Goal: Find specific page/section

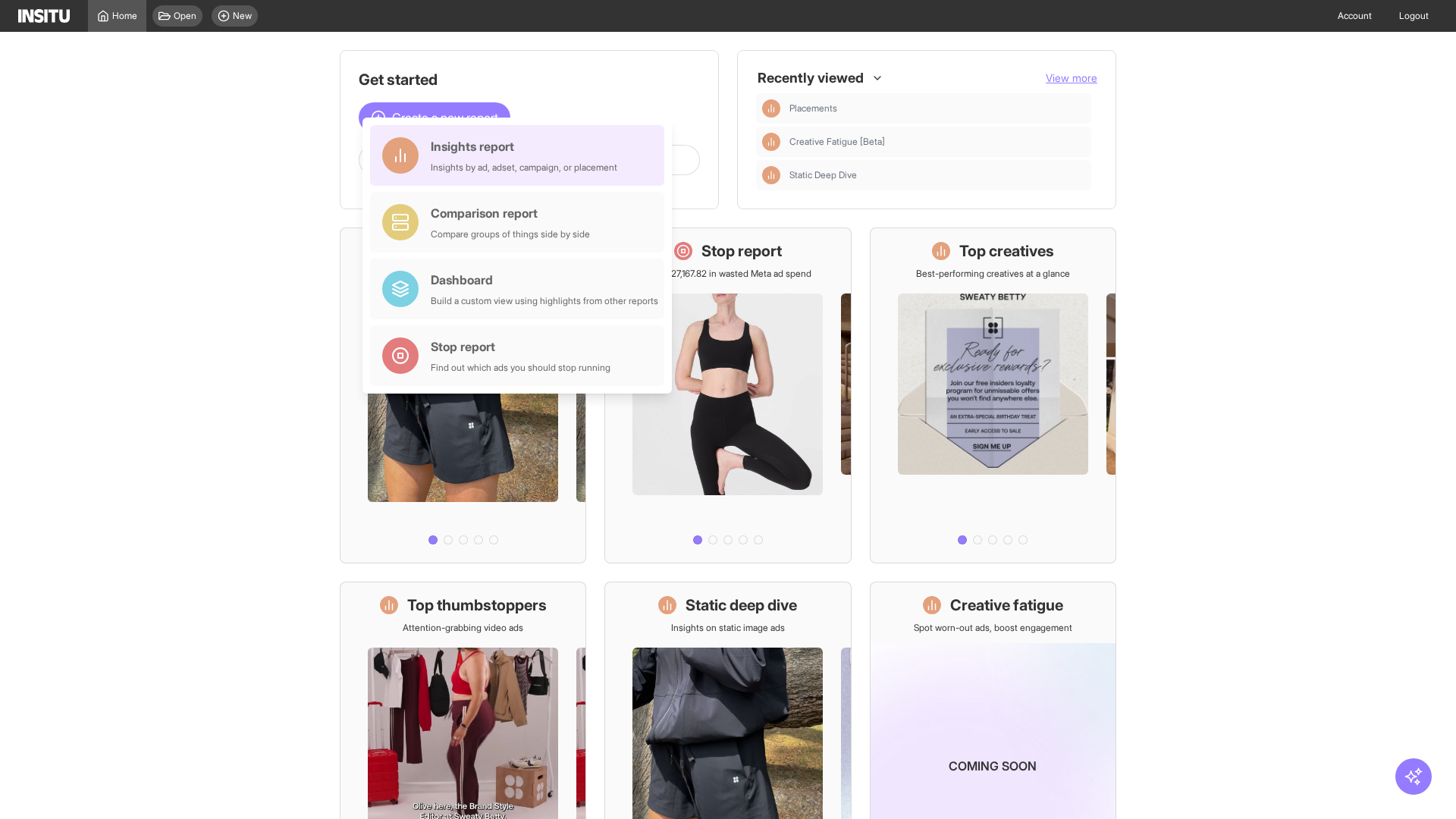
click at [521, 156] on div "Insights report Insights by ad, adset, campaign, or placement" at bounding box center [524, 156] width 186 height 37
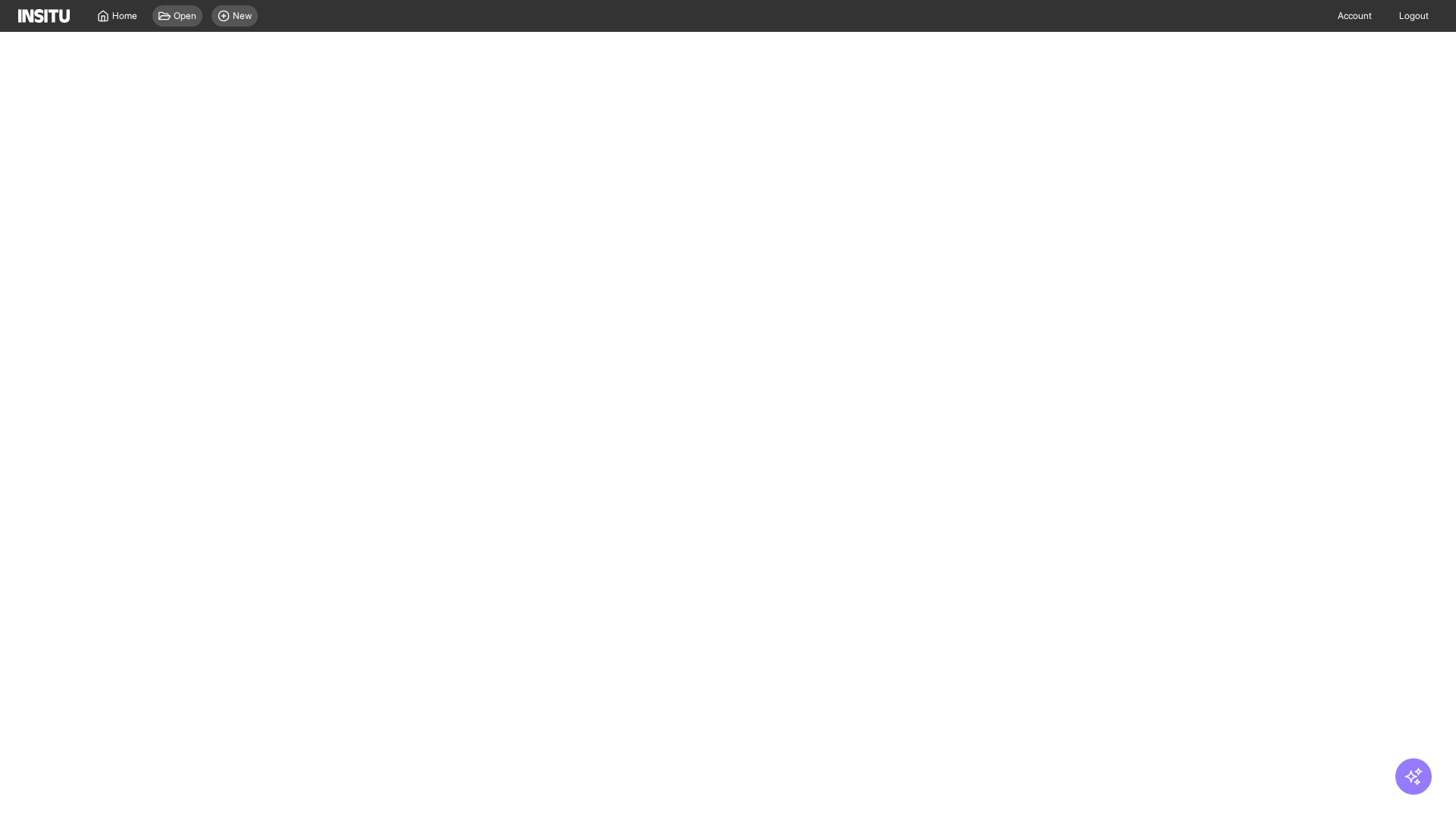
select select "**"
